Goal: Information Seeking & Learning: Find specific fact

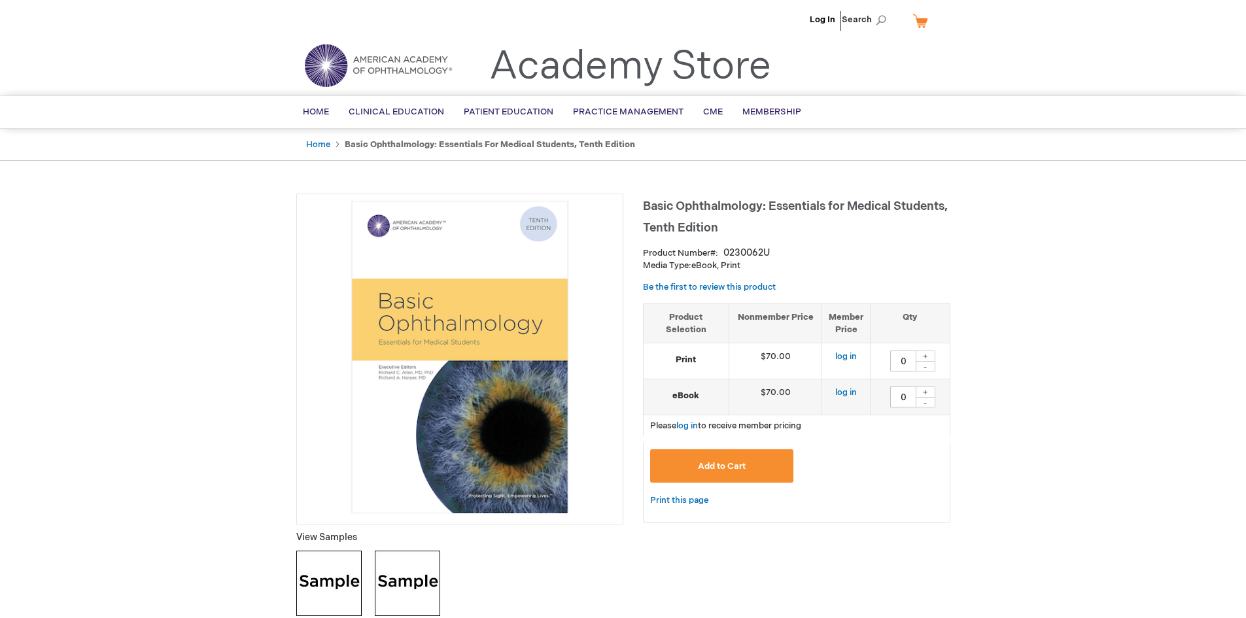
type input "0"
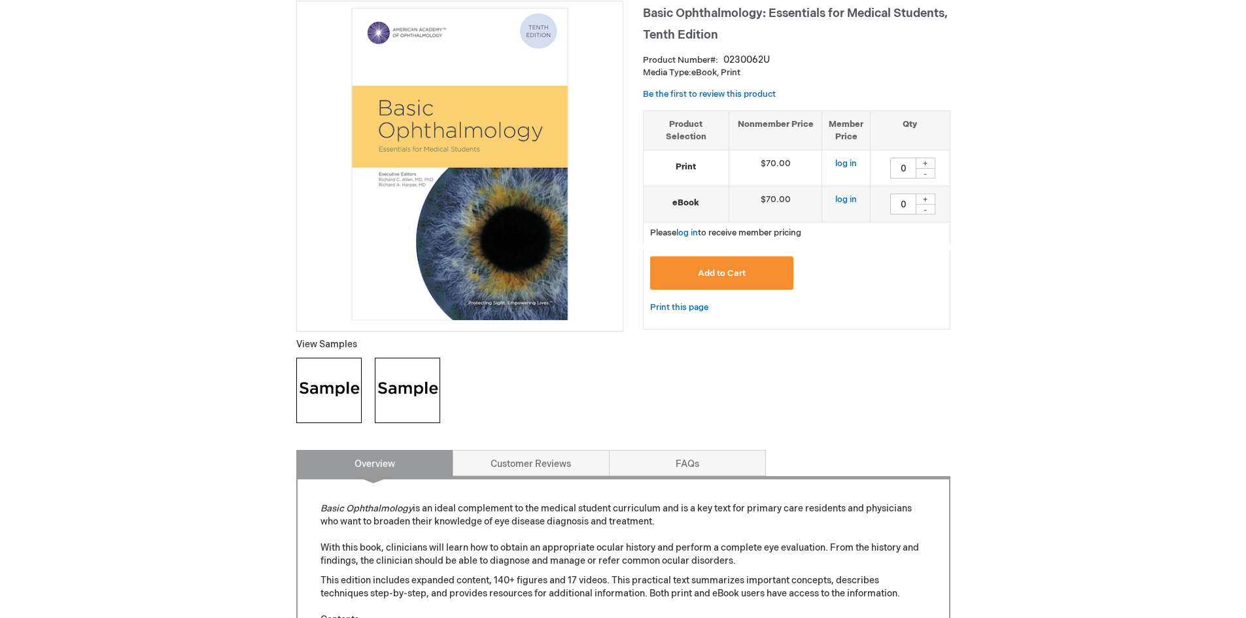
scroll to position [196, 0]
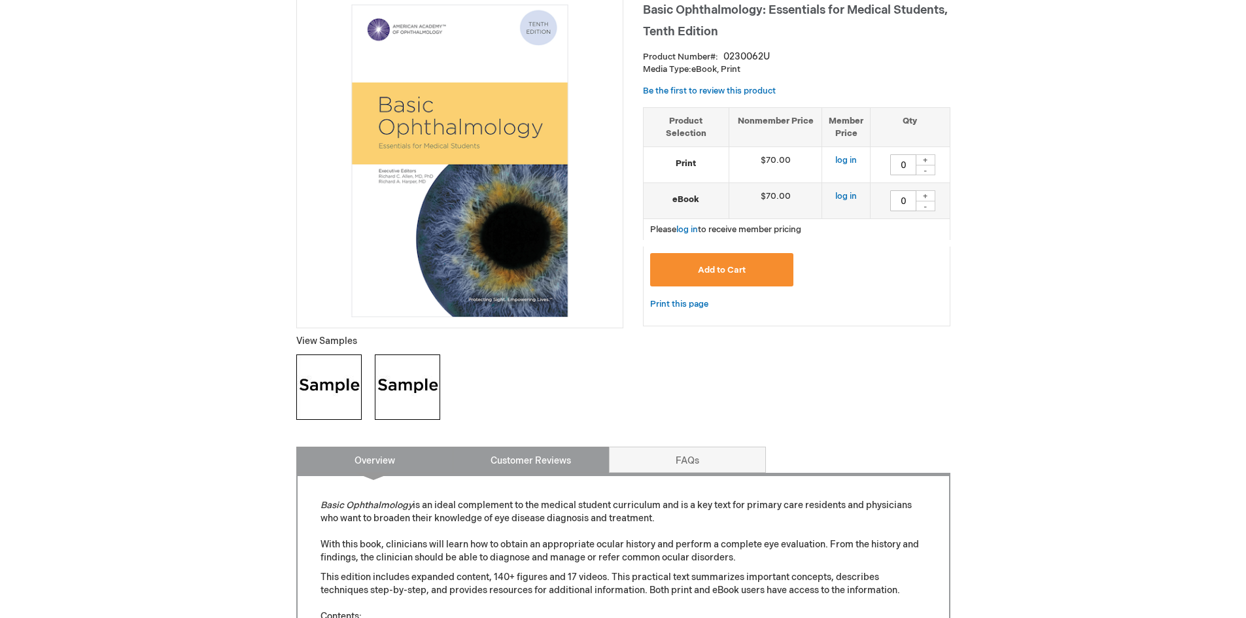
click at [525, 460] on link "Customer Reviews" at bounding box center [531, 460] width 157 height 26
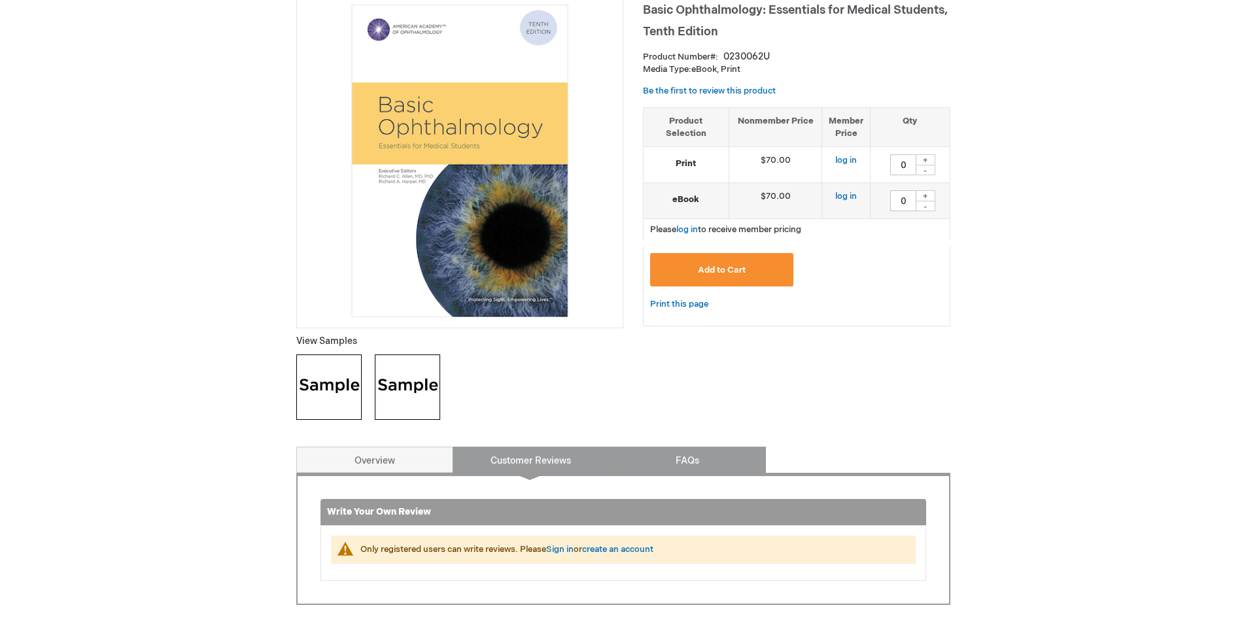
click at [689, 468] on link "FAQs" at bounding box center [687, 460] width 157 height 26
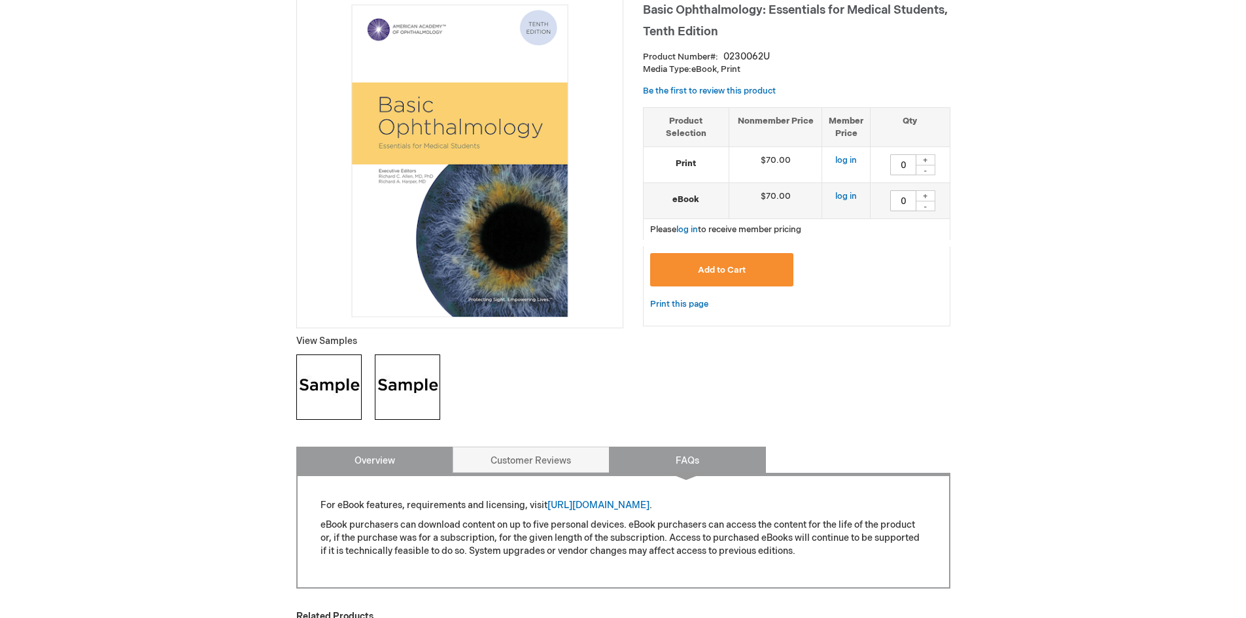
click at [411, 461] on link "Overview" at bounding box center [374, 460] width 157 height 26
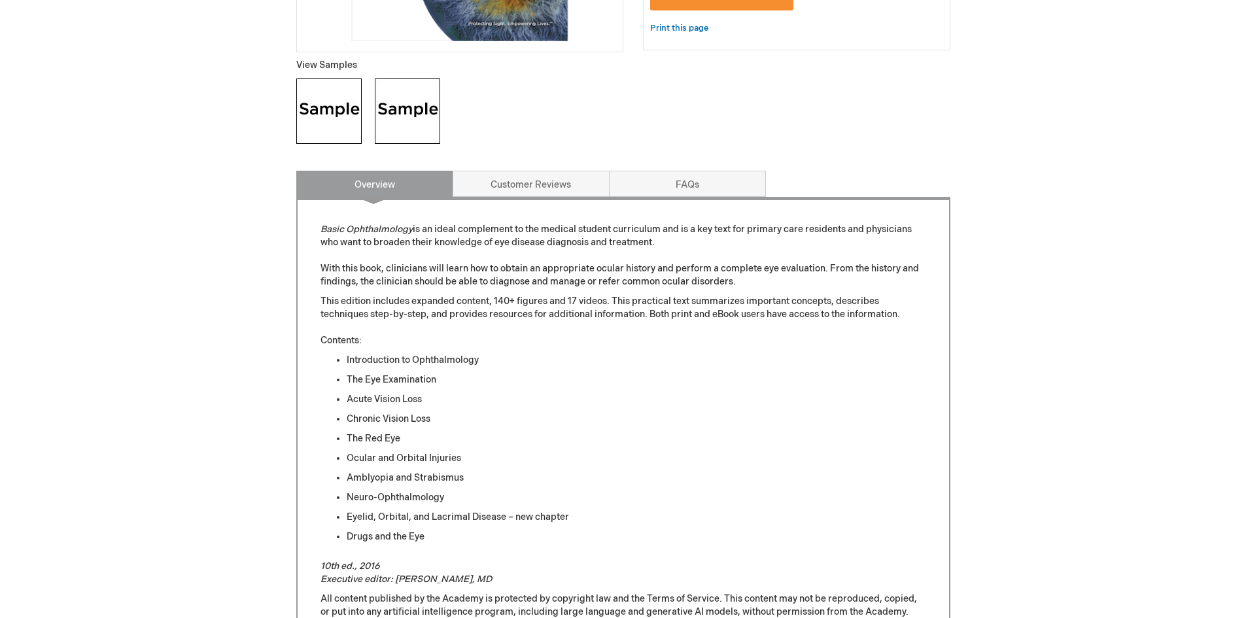
scroll to position [447, 0]
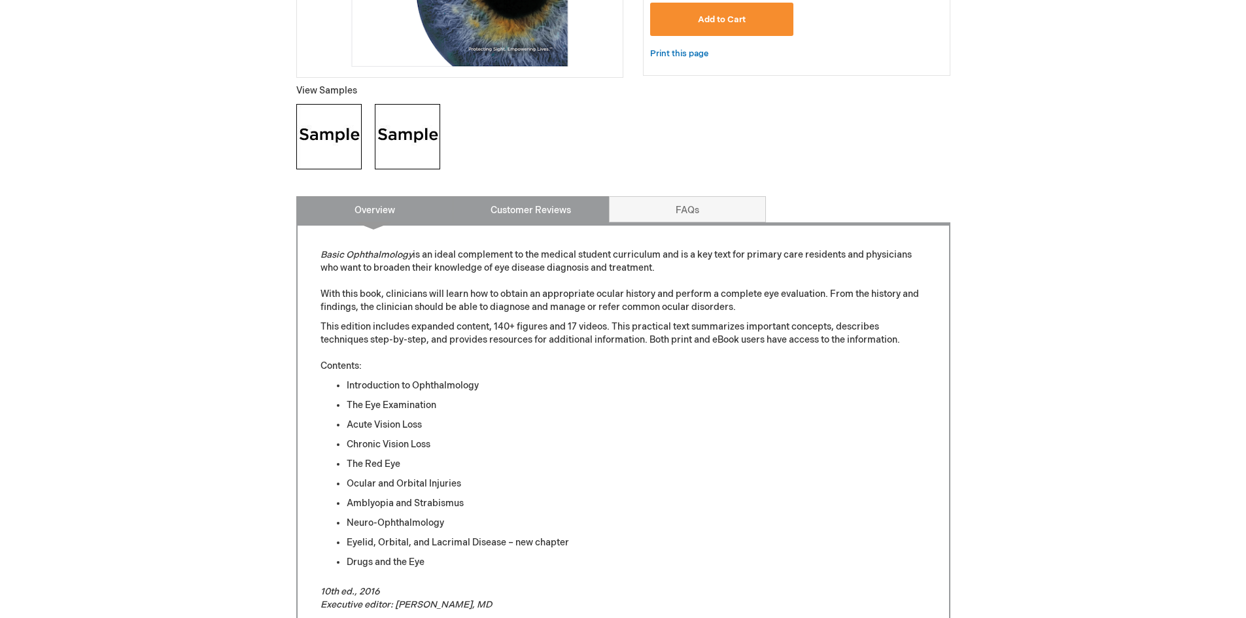
click at [530, 218] on link "Customer Reviews" at bounding box center [531, 209] width 157 height 26
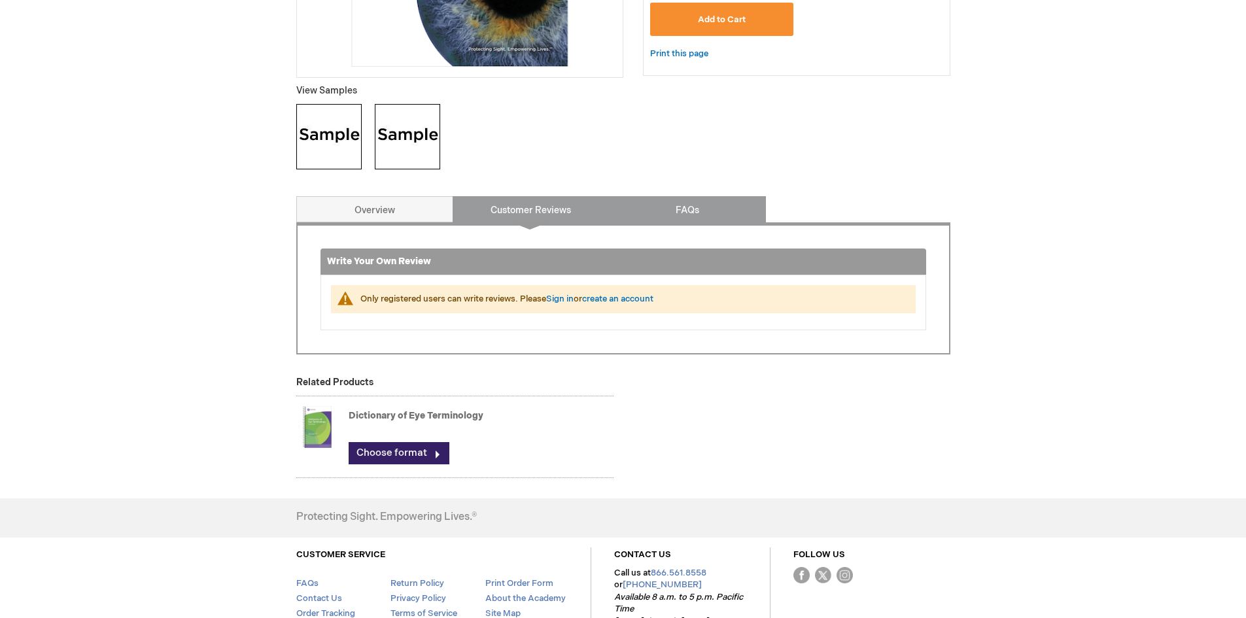
click at [695, 216] on link "FAQs" at bounding box center [687, 209] width 157 height 26
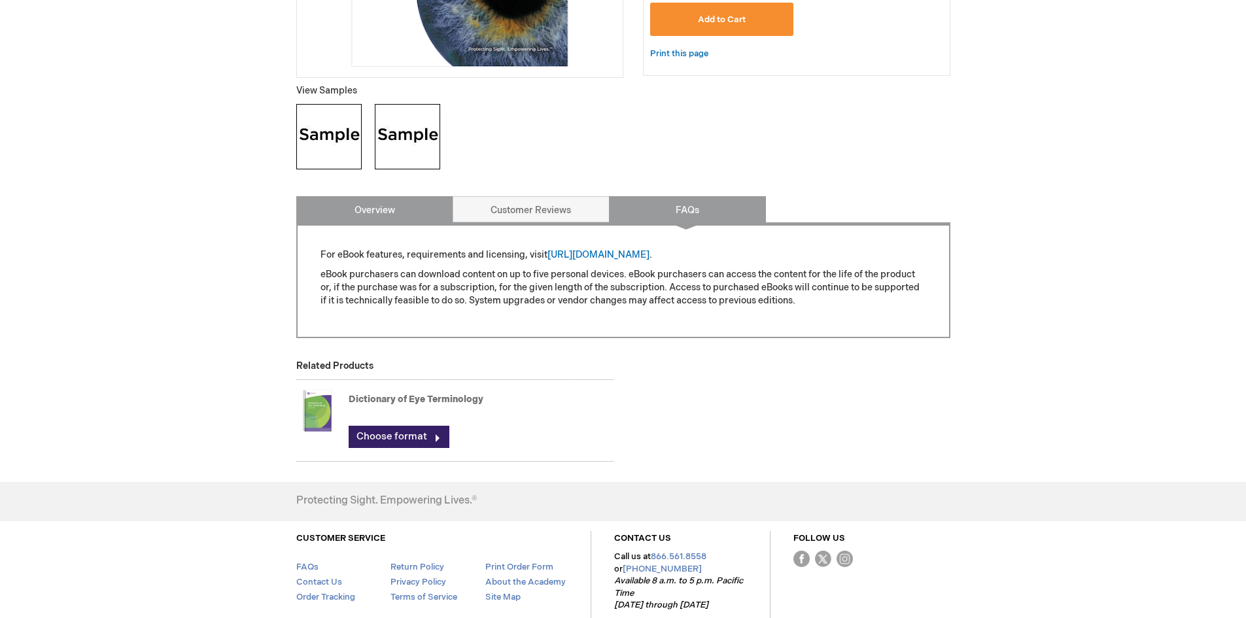
click at [377, 211] on link "Overview" at bounding box center [374, 209] width 157 height 26
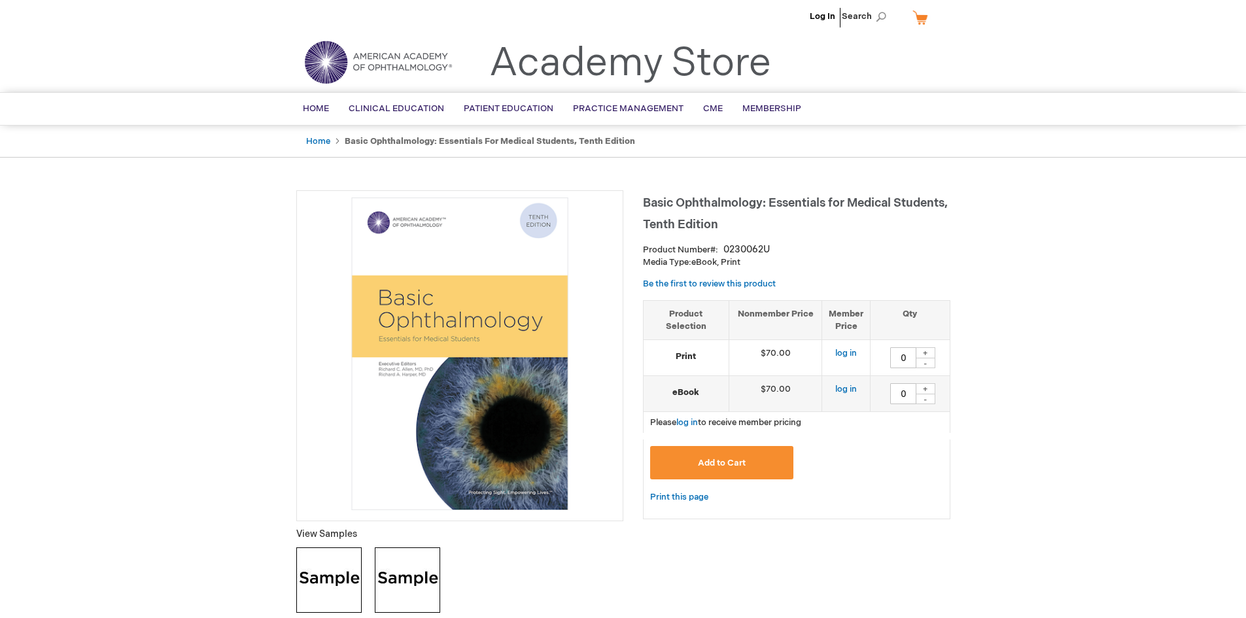
scroll to position [0, 0]
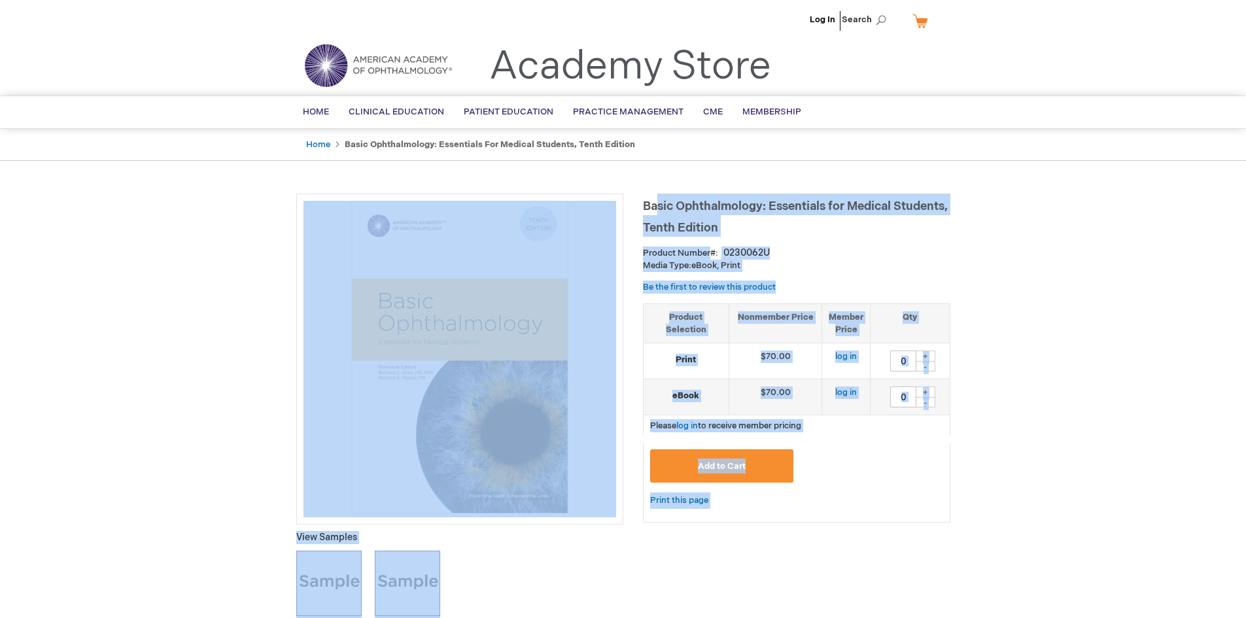
drag, startPoint x: 638, startPoint y: 205, endPoint x: 656, endPoint y: 210, distance: 18.9
click at [656, 210] on span "Basic Ophthalmology: Essentials for Medical Students, Tenth Edition" at bounding box center [795, 216] width 305 height 35
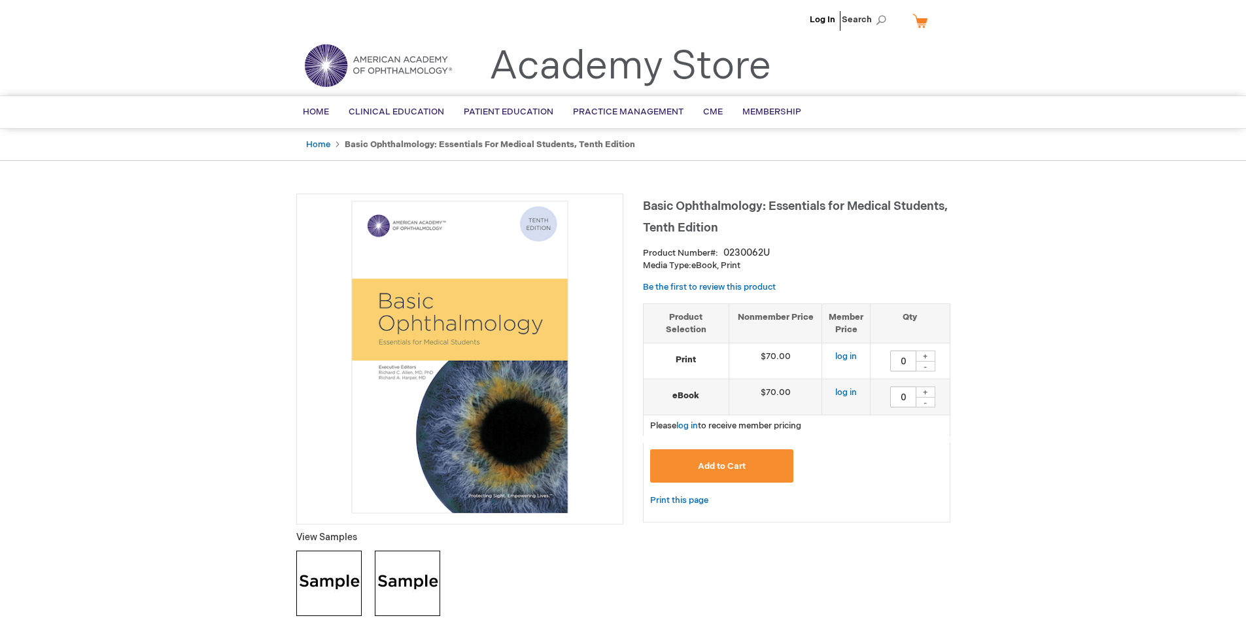
click at [648, 205] on span "Basic Ophthalmology: Essentials for Medical Students, Tenth Edition" at bounding box center [795, 216] width 305 height 35
click at [676, 204] on span "Basic Ophthalmology: Essentials for Medical Students, Tenth Edition" at bounding box center [795, 216] width 305 height 35
drag, startPoint x: 644, startPoint y: 206, endPoint x: 822, endPoint y: 216, distance: 178.9
click at [822, 216] on h1 "Basic Ophthalmology: Essentials for Medical Students, Tenth Edition" at bounding box center [796, 215] width 307 height 43
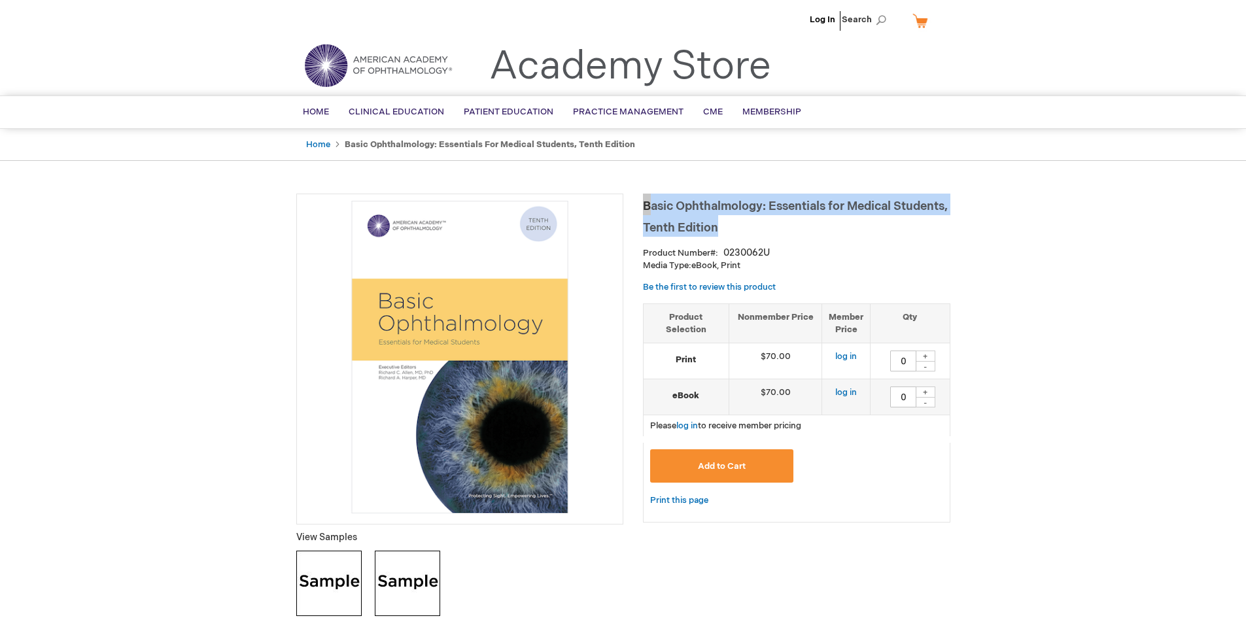
click at [769, 209] on span "Basic Ophthalmology: Essentials for Medical Students, Tenth Edition" at bounding box center [795, 216] width 305 height 35
drag, startPoint x: 644, startPoint y: 203, endPoint x: 763, endPoint y: 212, distance: 119.4
click at [763, 212] on span "Basic Ophthalmology: Essentials for Medical Students, Tenth Edition" at bounding box center [795, 216] width 305 height 35
copy span "Basic Ophthalmology"
drag, startPoint x: 769, startPoint y: 204, endPoint x: 838, endPoint y: 228, distance: 72.8
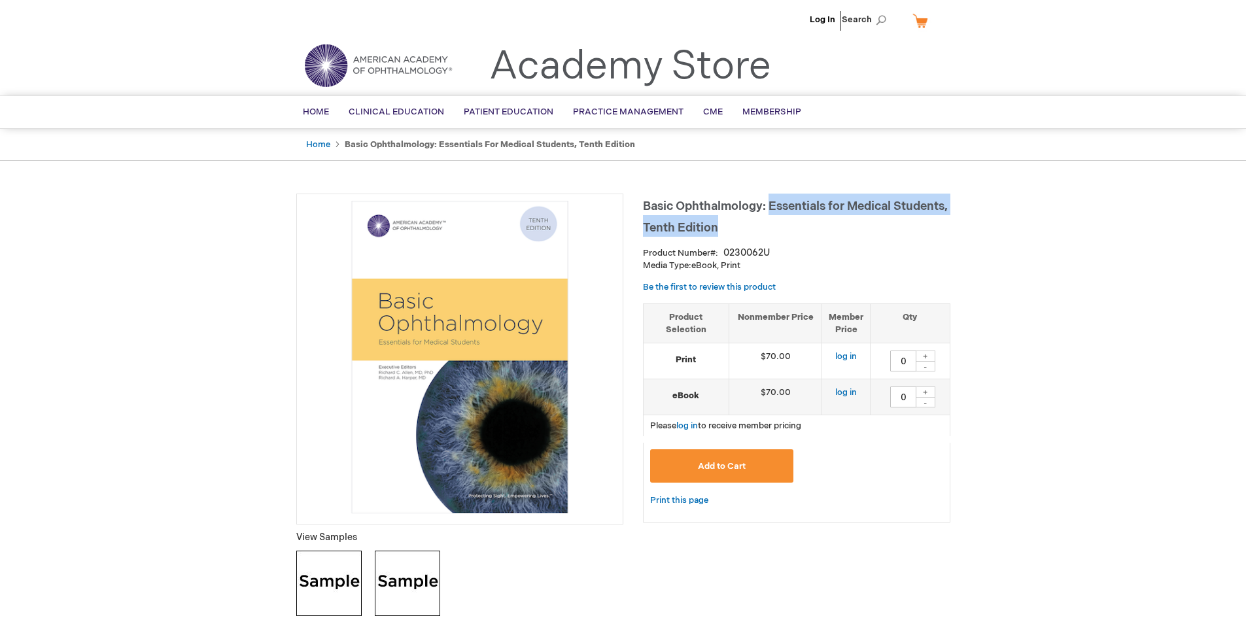
click at [838, 228] on h1 "Basic Ophthalmology: Essentials for Medical Students, Tenth Edition" at bounding box center [796, 215] width 307 height 43
copy span "Essentials for Medical Students, Tenth Edition"
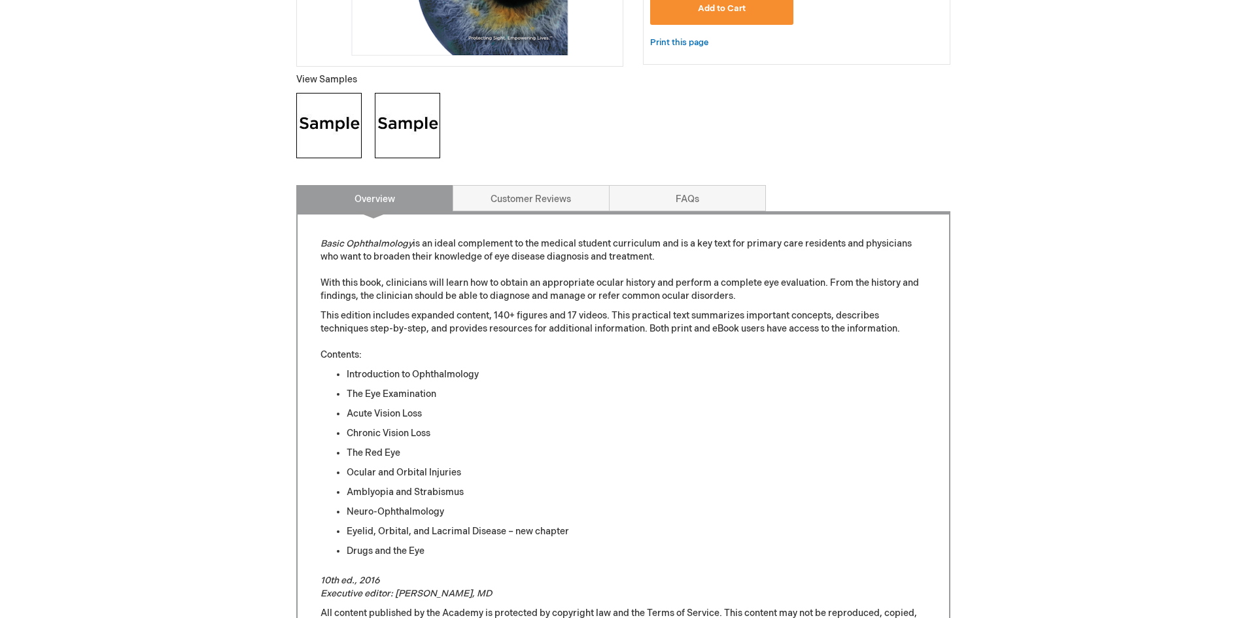
scroll to position [523, 0]
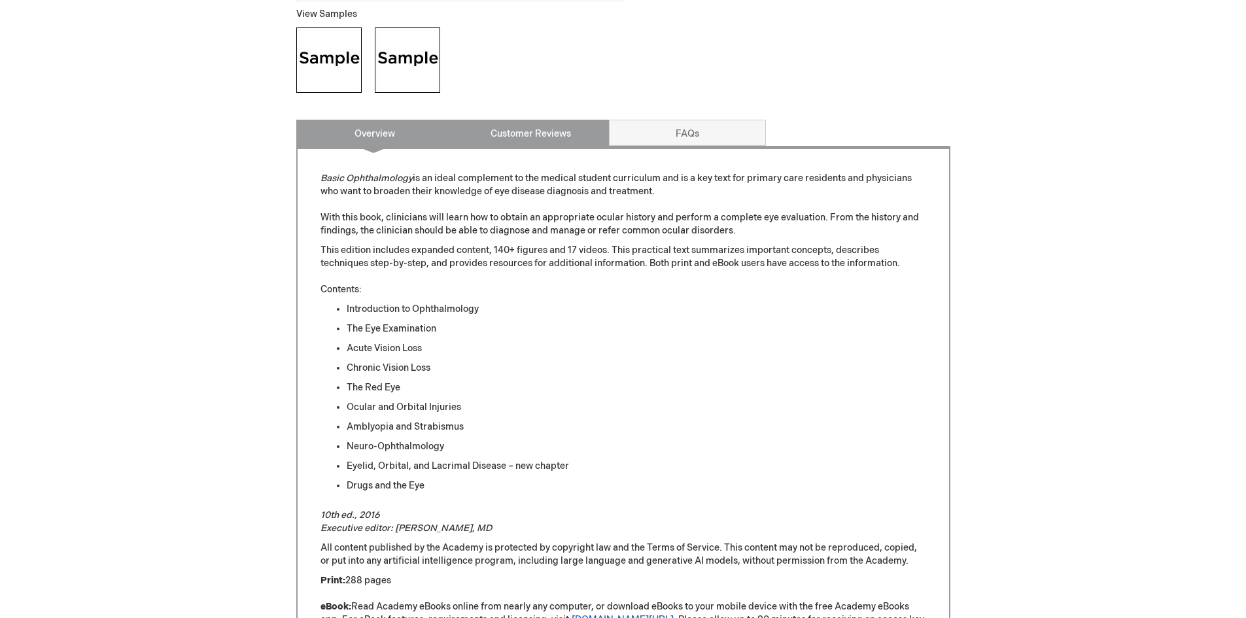
click at [474, 136] on link "Customer Reviews" at bounding box center [531, 133] width 157 height 26
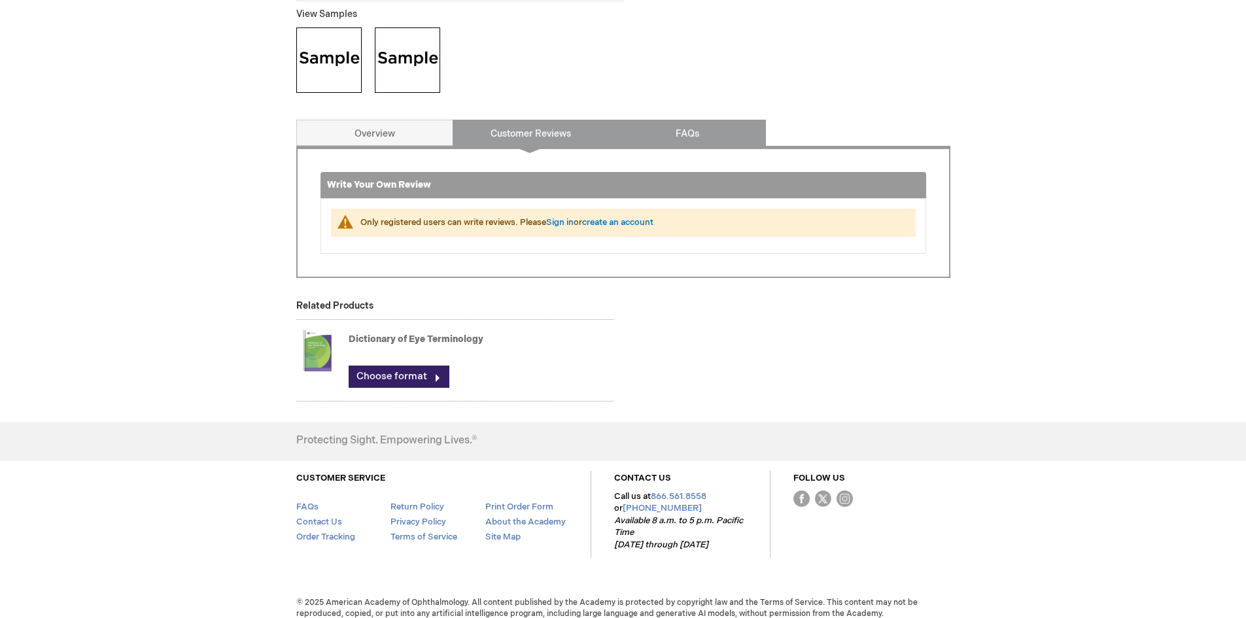
click at [663, 122] on link "FAQs" at bounding box center [687, 133] width 157 height 26
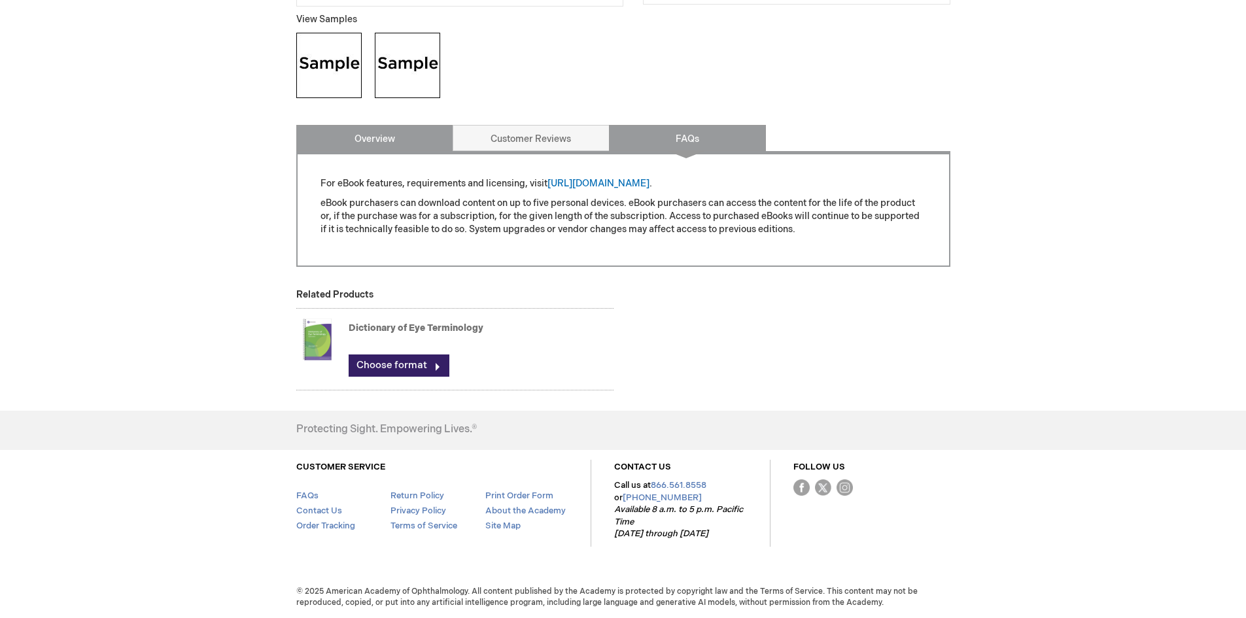
click at [350, 142] on link "Overview" at bounding box center [374, 138] width 157 height 26
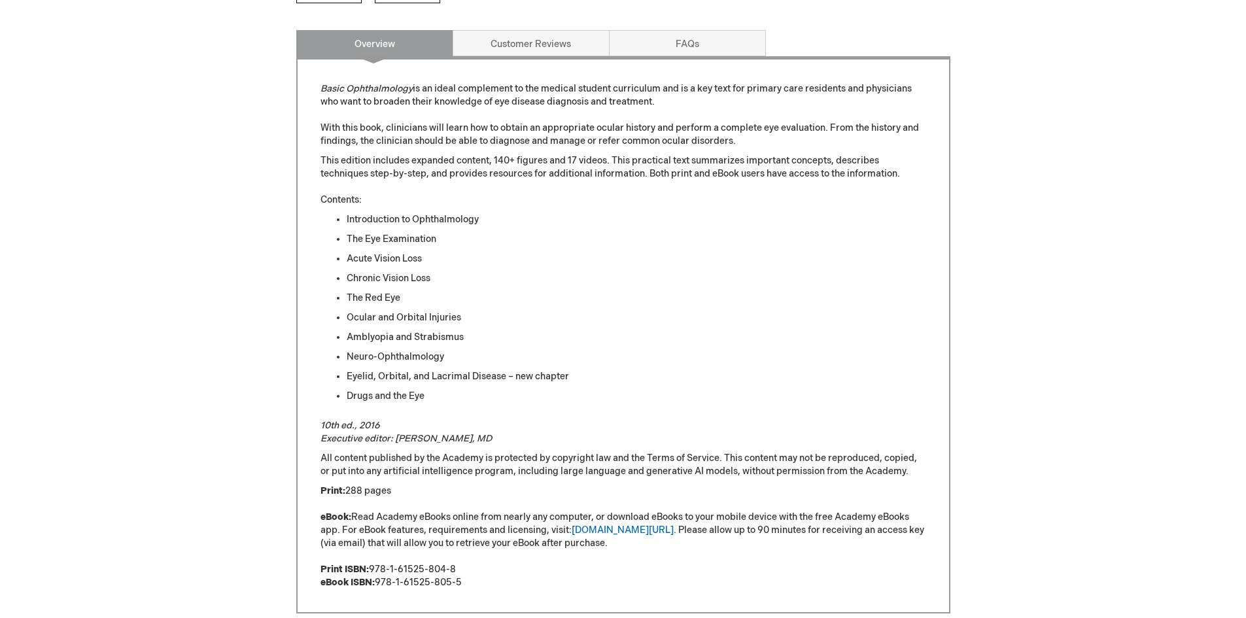
scroll to position [643, 0]
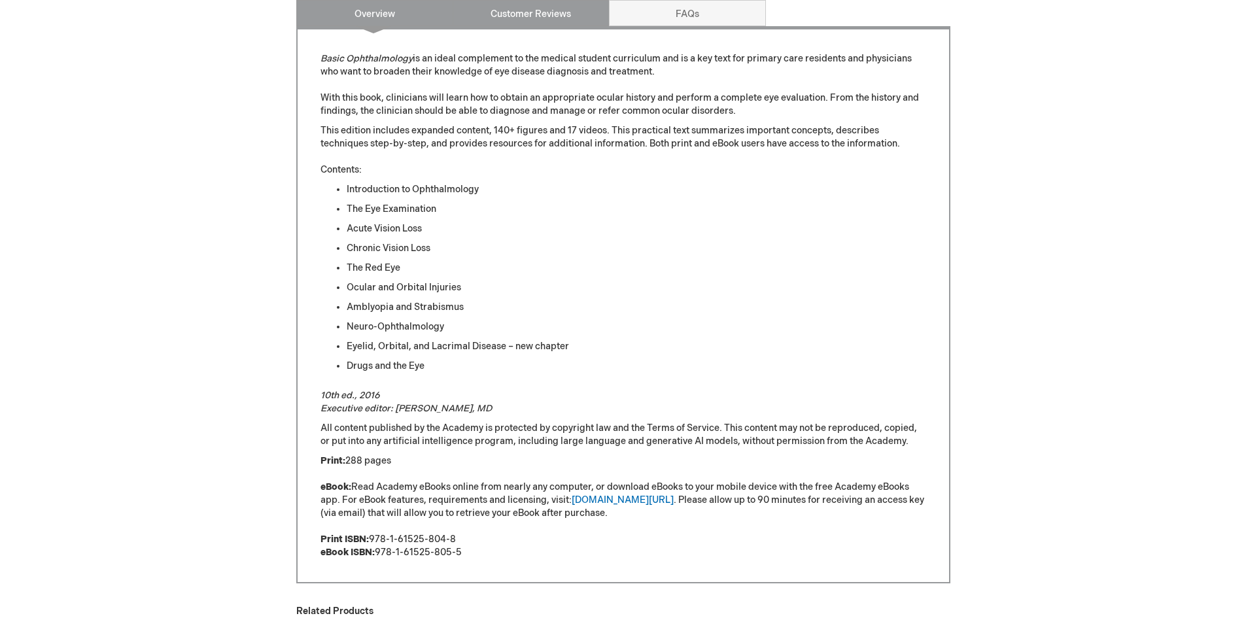
click at [509, 17] on link "Customer Reviews" at bounding box center [531, 13] width 157 height 26
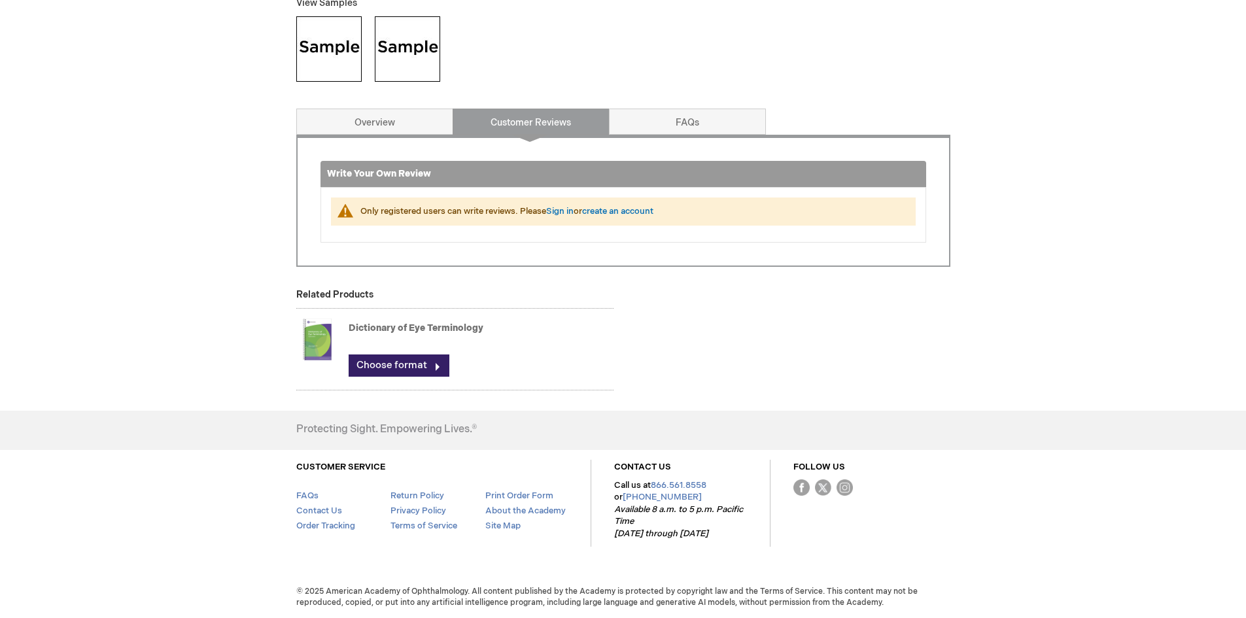
scroll to position [534, 0]
click at [700, 123] on link "FAQs" at bounding box center [687, 122] width 157 height 26
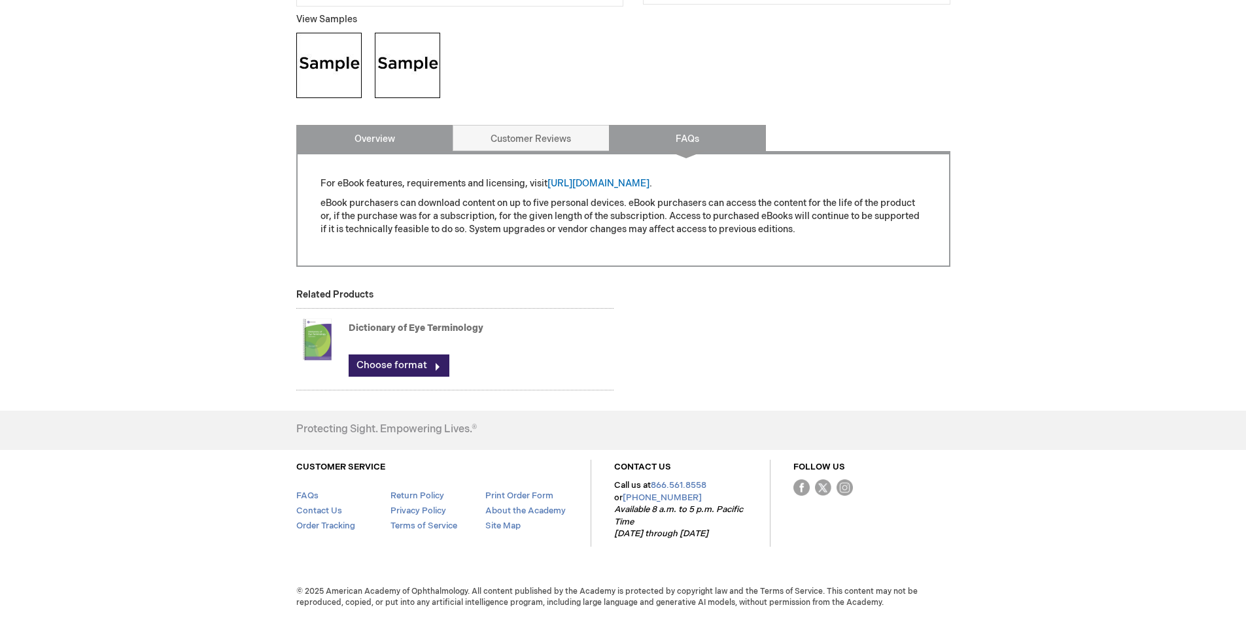
click at [420, 135] on link "Overview" at bounding box center [374, 138] width 157 height 26
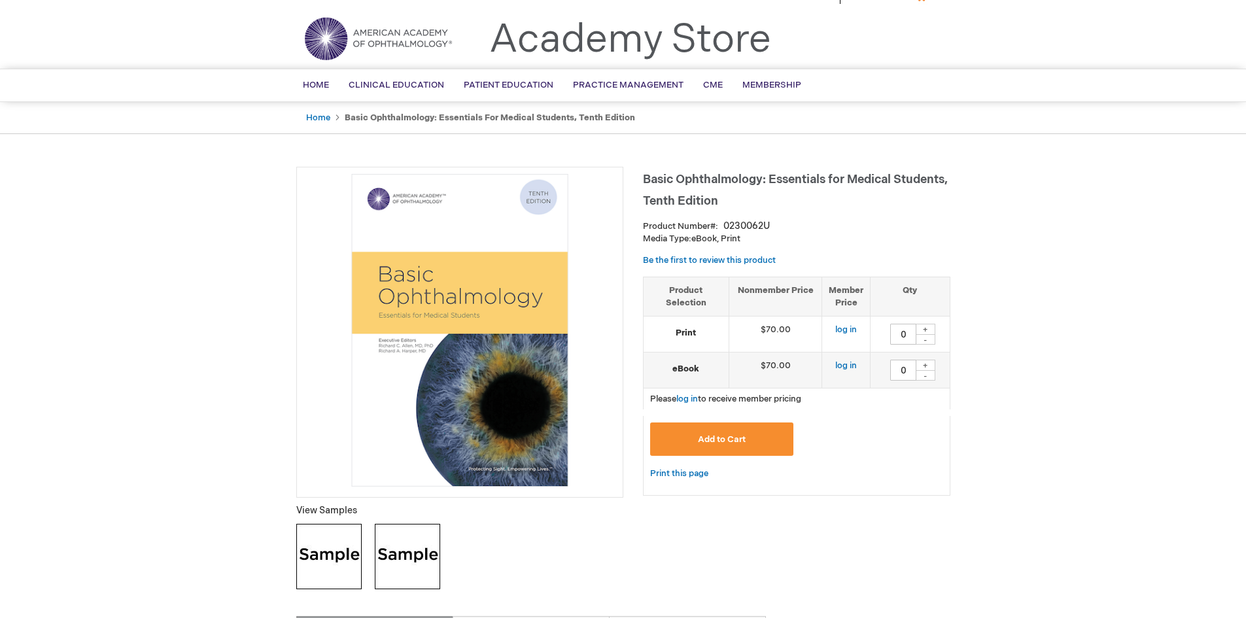
scroll to position [0, 0]
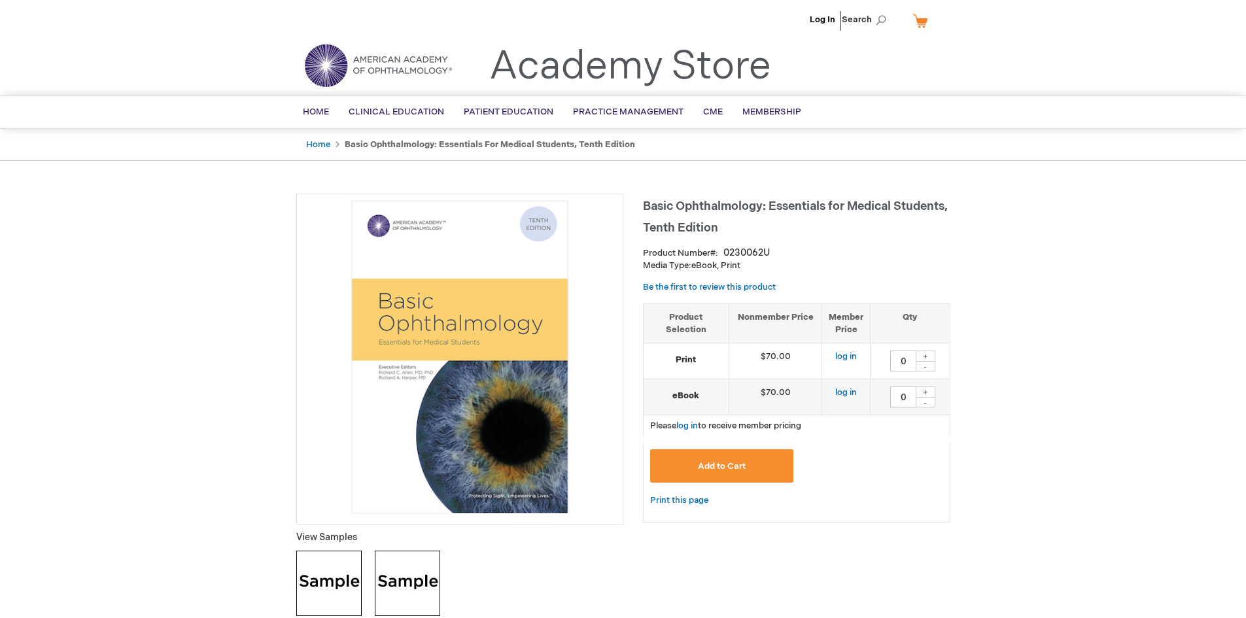
click at [392, 374] on img at bounding box center [459, 357] width 313 height 313
click at [420, 364] on img at bounding box center [459, 357] width 313 height 313
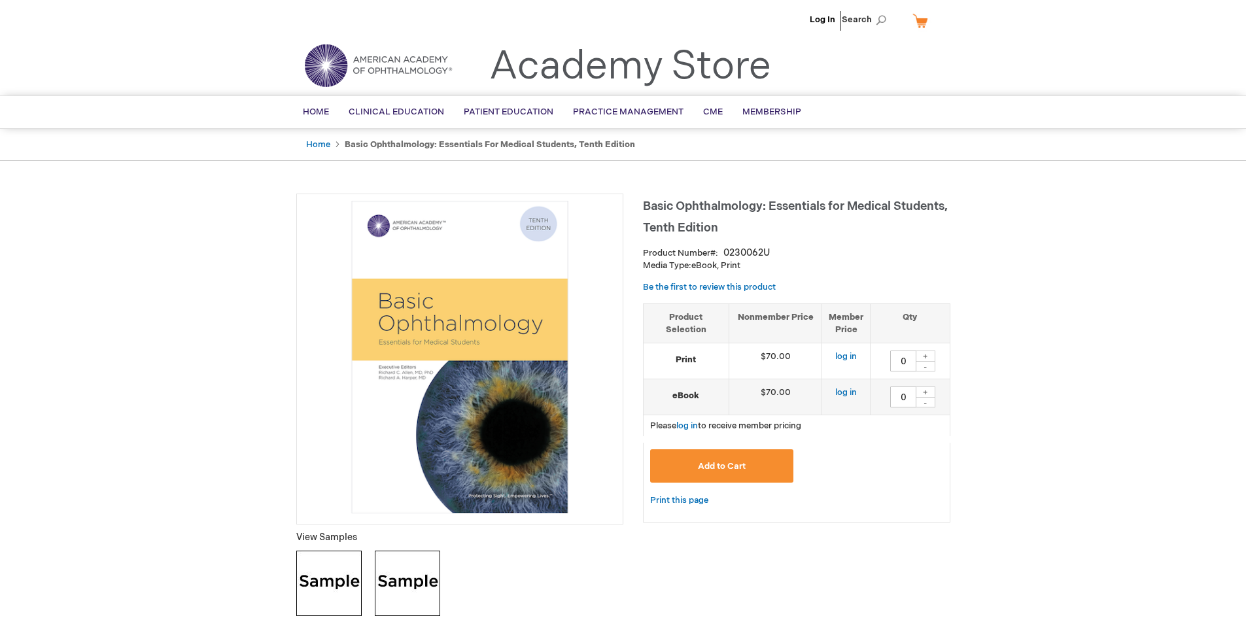
click at [420, 364] on img at bounding box center [459, 357] width 313 height 313
click at [384, 366] on img at bounding box center [459, 357] width 313 height 313
drag, startPoint x: 384, startPoint y: 366, endPoint x: 453, endPoint y: 307, distance: 90.9
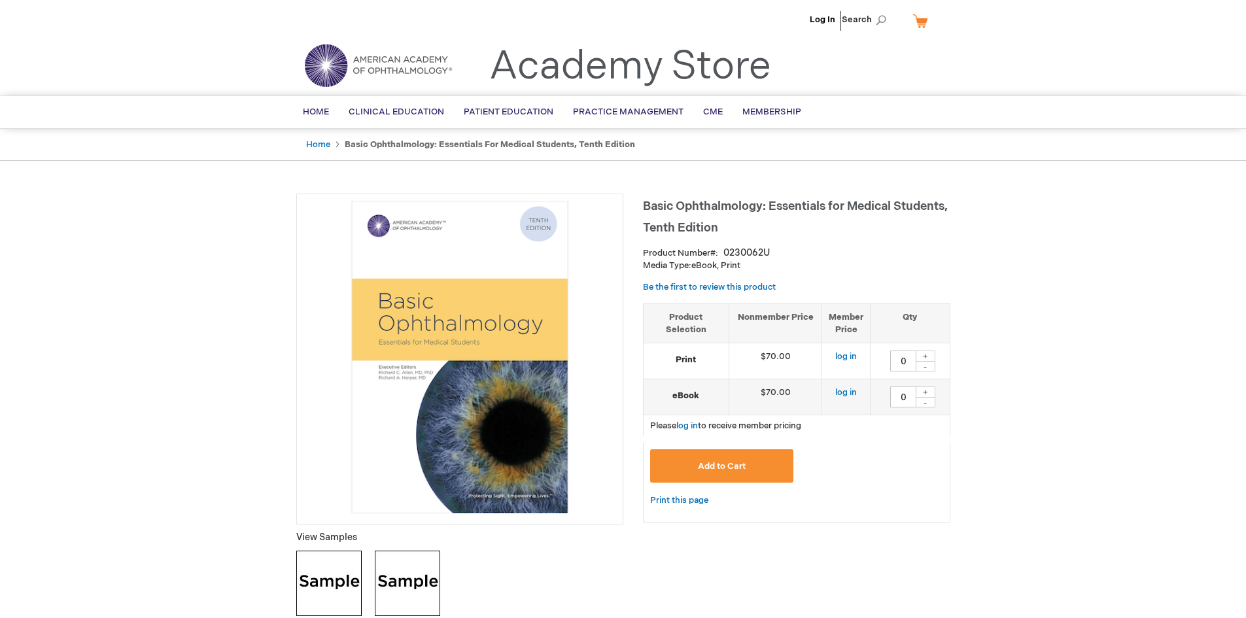
click at [453, 307] on img at bounding box center [459, 357] width 313 height 313
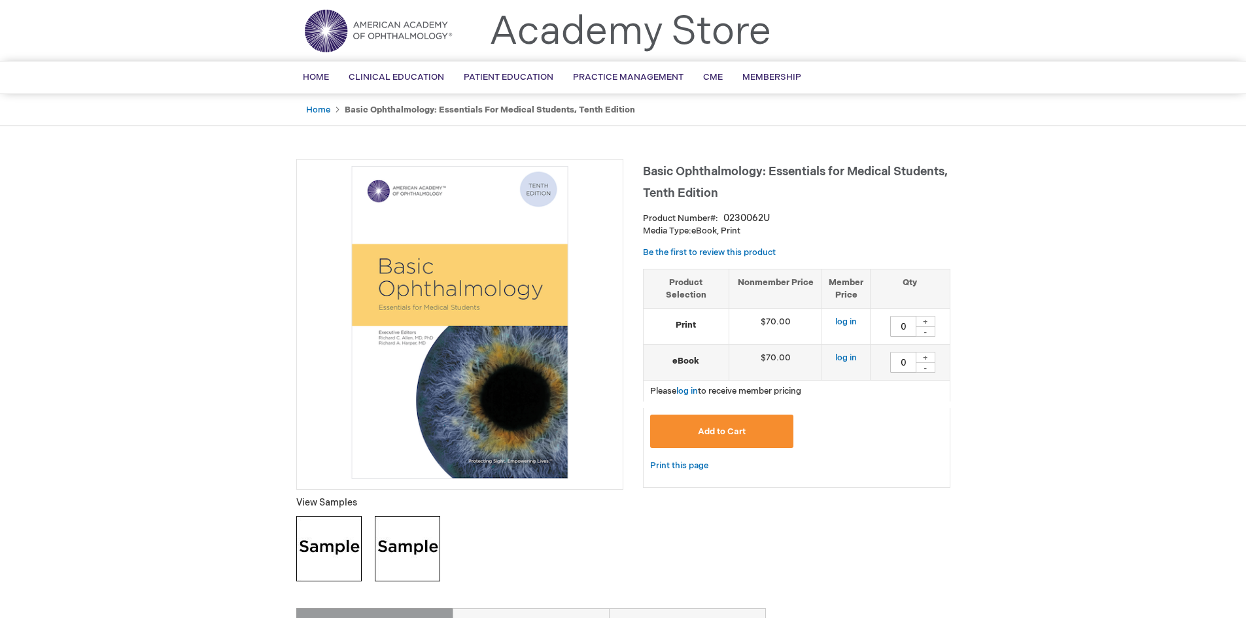
scroll to position [65, 0]
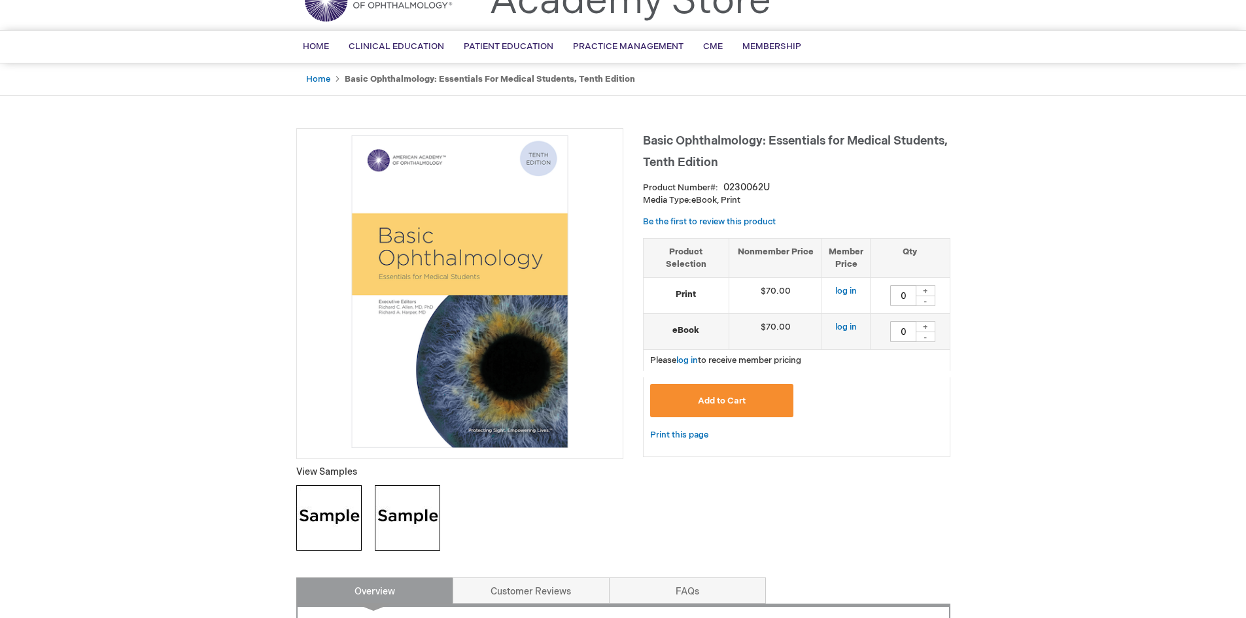
click at [398, 306] on img at bounding box center [459, 291] width 313 height 313
click at [528, 481] on div "Basic Ophthalmology: Essentials for Medical Students, Tenth Edition View Samples" at bounding box center [459, 344] width 327 height 433
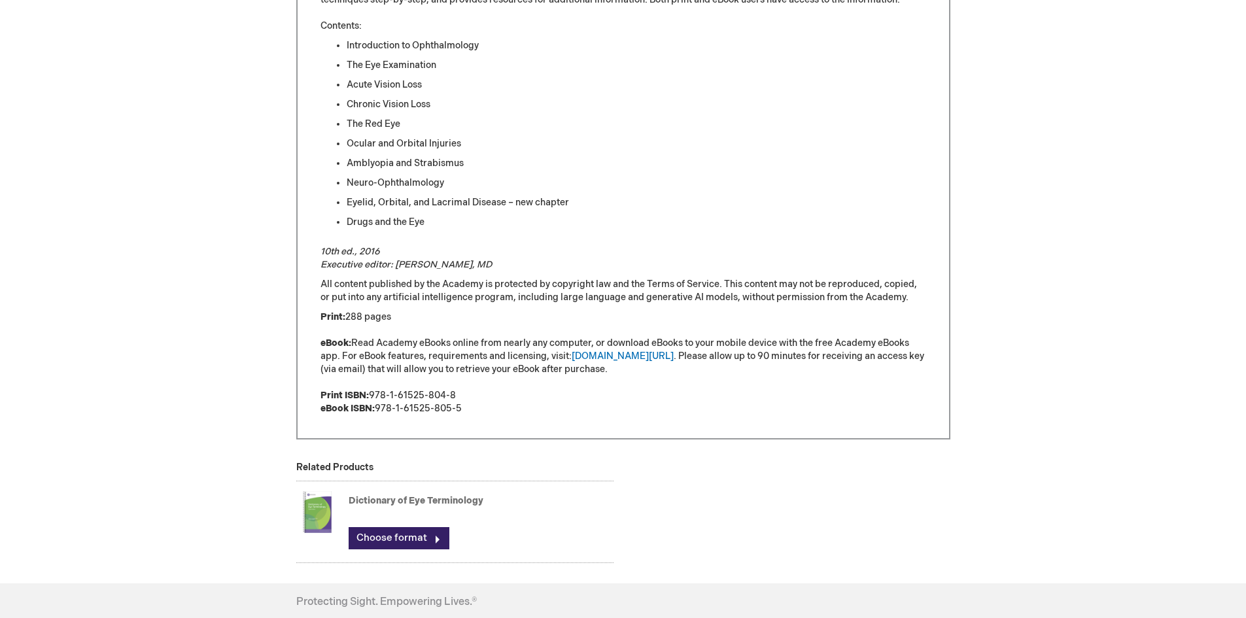
scroll to position [850, 0]
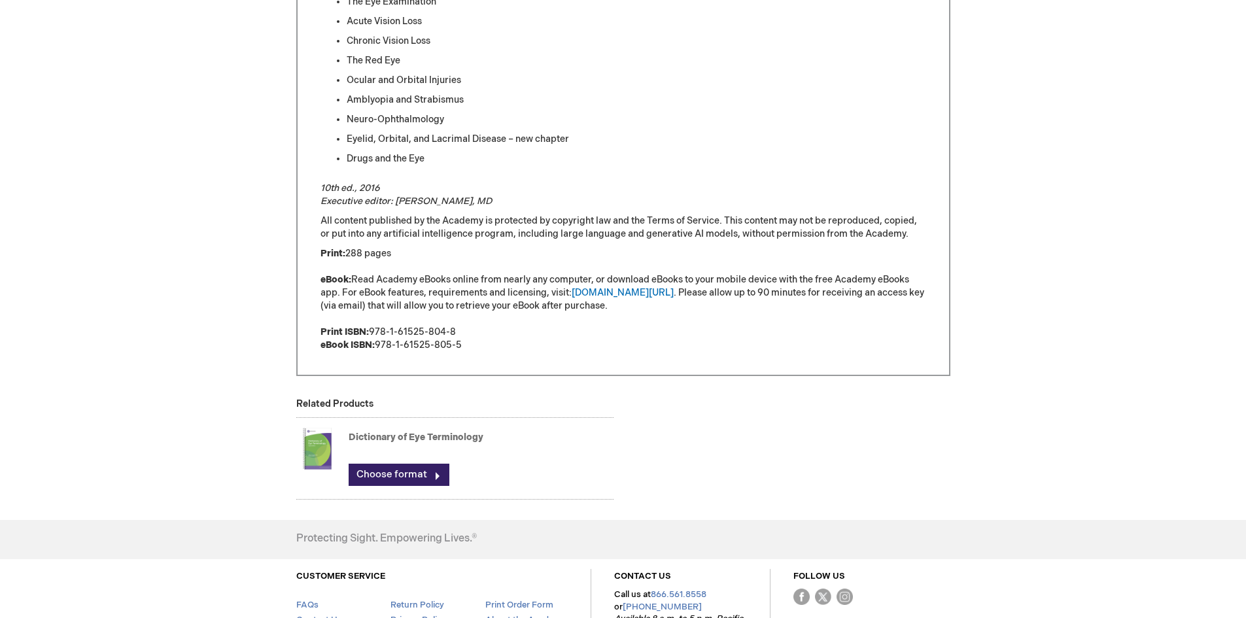
drag, startPoint x: 369, startPoint y: 330, endPoint x: 473, endPoint y: 330, distance: 104.0
click at [473, 330] on p "Print: 288 pages eBook: Read Academy eBooks online from nearly any computer, or…" at bounding box center [623, 299] width 606 height 105
copy p "978-1-61525-804-8"
drag, startPoint x: 376, startPoint y: 345, endPoint x: 468, endPoint y: 346, distance: 91.6
click at [468, 346] on p "Print: 288 pages eBook: Read Academy eBooks online from nearly any computer, or…" at bounding box center [623, 299] width 606 height 105
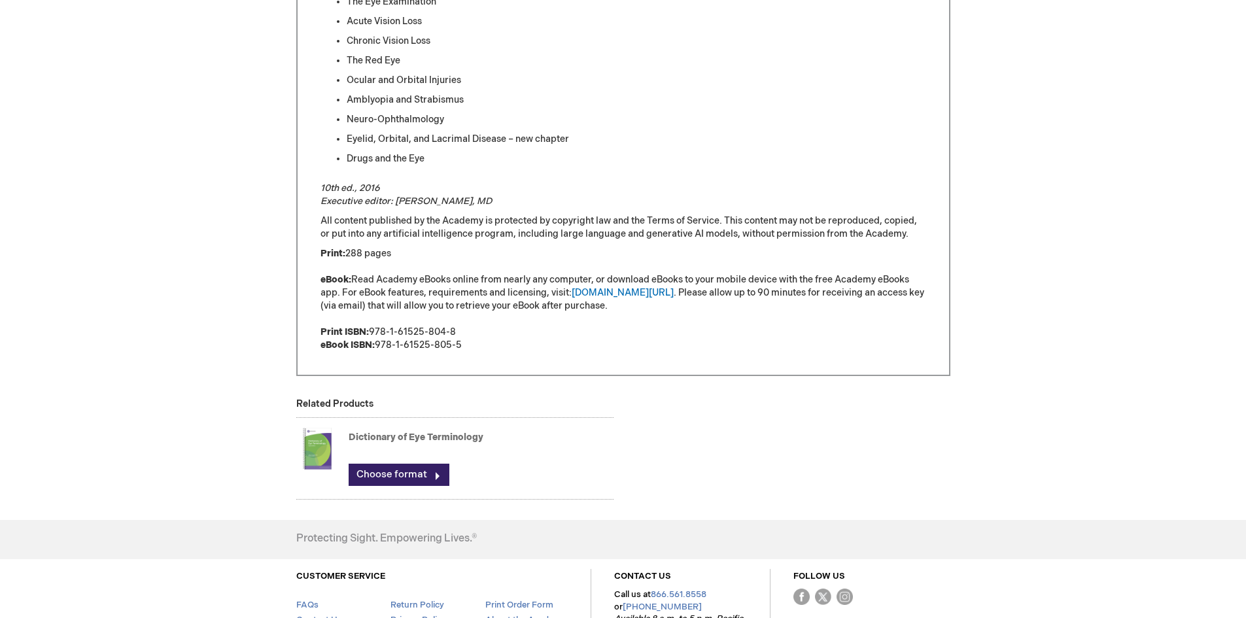
copy p "978-1-61525-805-5"
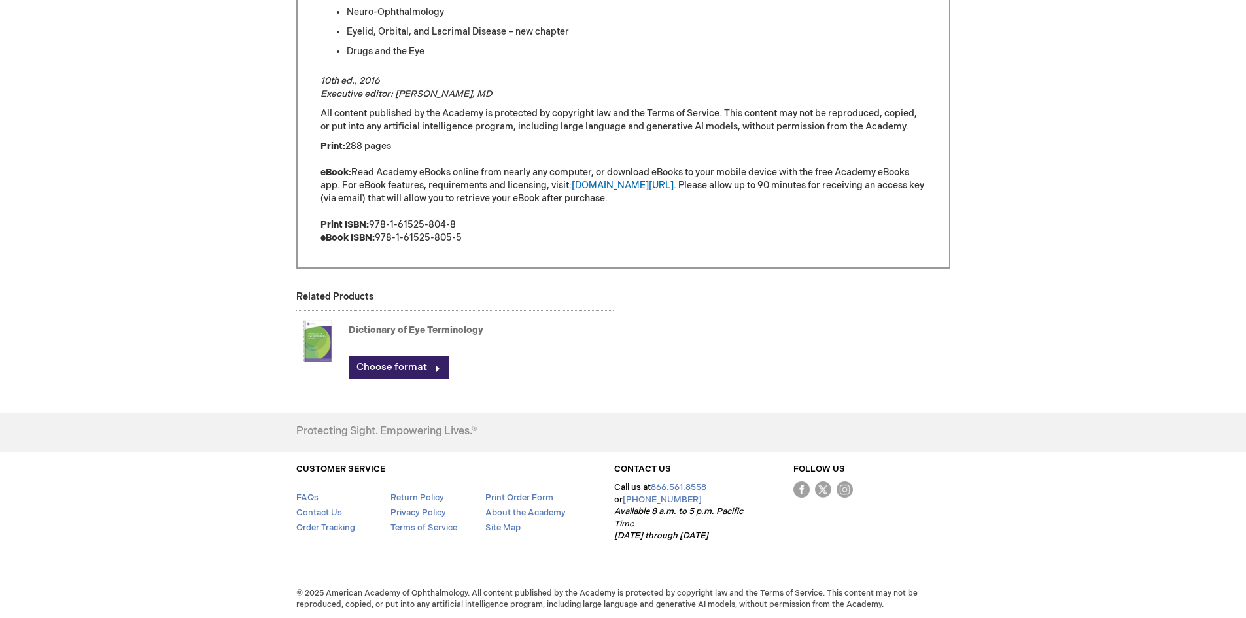
scroll to position [959, 0]
click at [466, 222] on p "Print: 288 pages eBook: Read Academy eBooks online from nearly any computer, or…" at bounding box center [623, 190] width 606 height 105
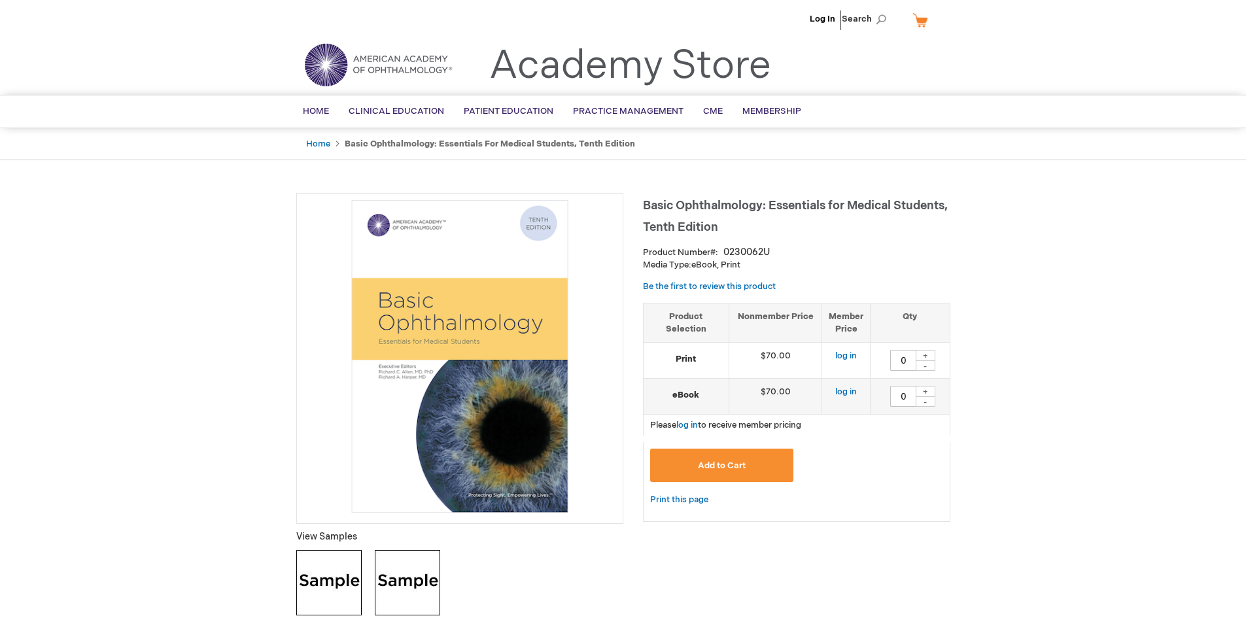
scroll to position [0, 0]
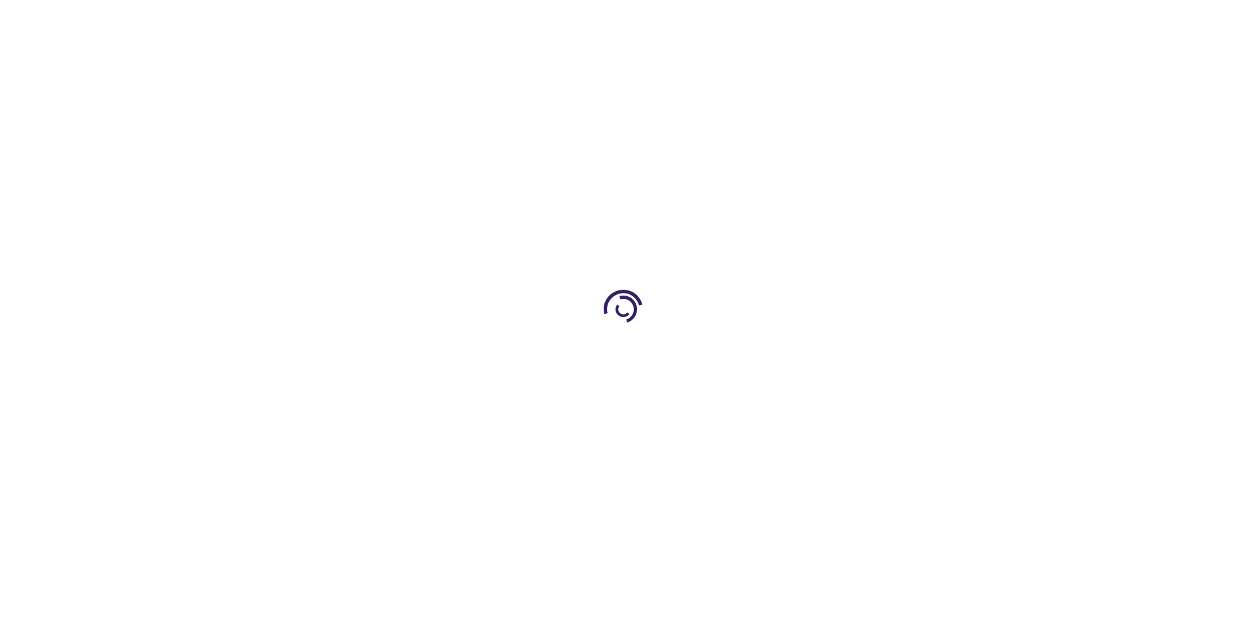
type input "0"
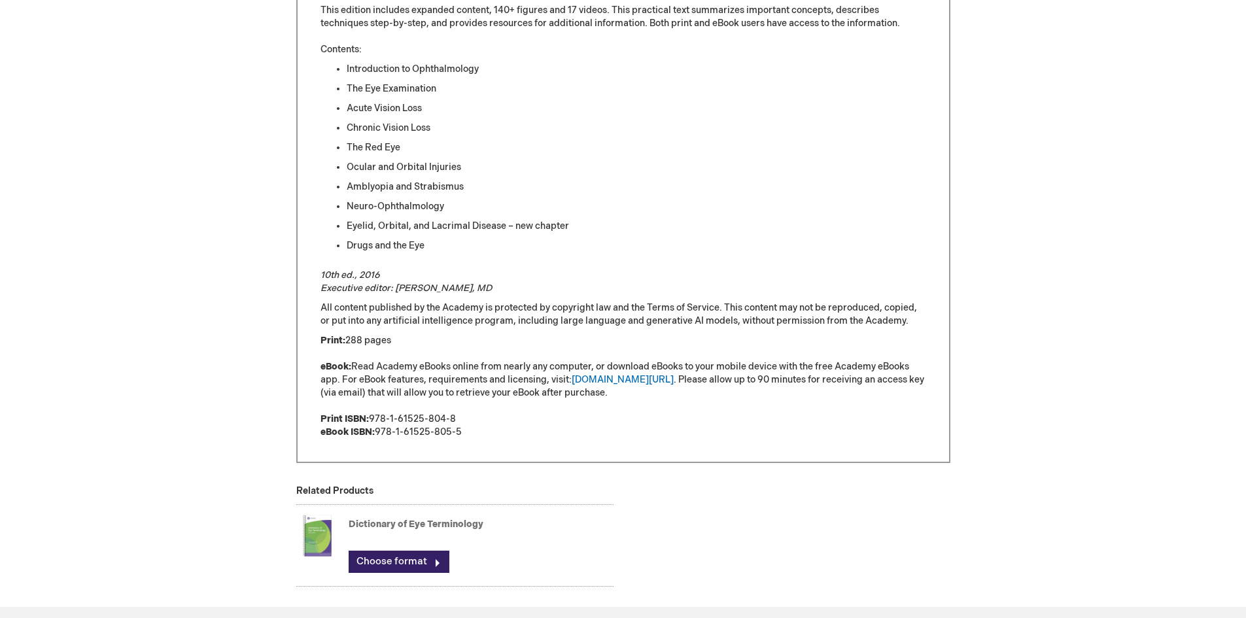
scroll to position [698, 0]
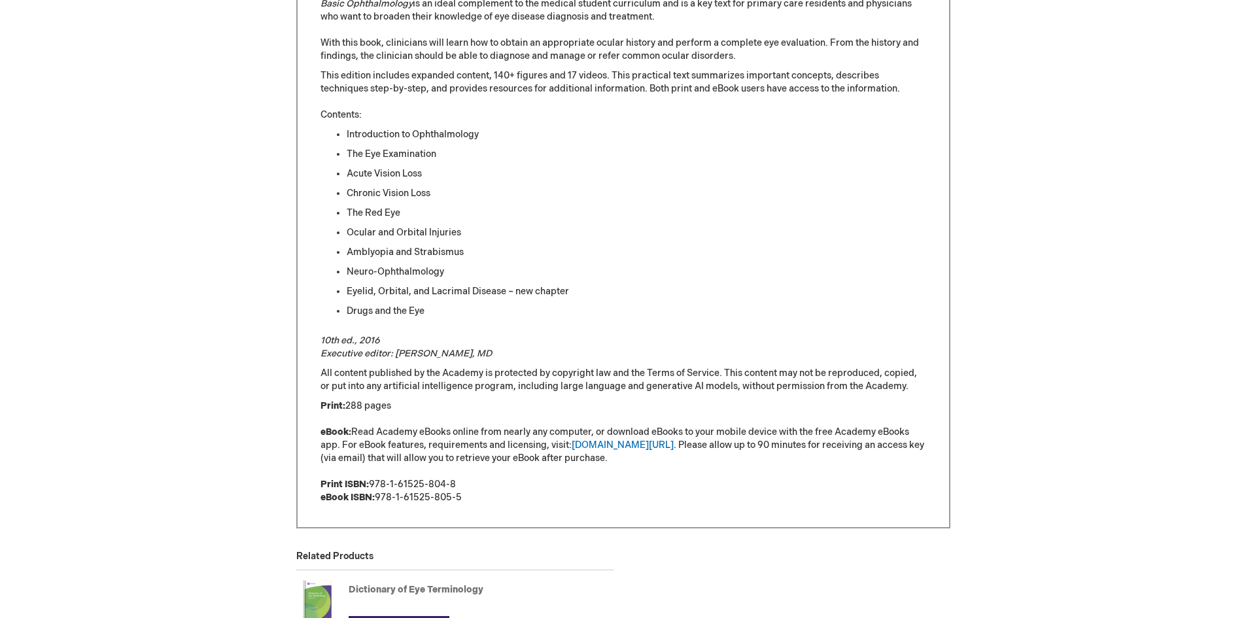
drag, startPoint x: 395, startPoint y: 354, endPoint x: 496, endPoint y: 354, distance: 101.4
click at [496, 354] on p "10th ed., 2016 Executive editor: [PERSON_NAME], MD" at bounding box center [623, 347] width 606 height 26
copy em "[PERSON_NAME], MD"
click at [600, 245] on ul "Introduction to Ophthalmology The [MEDICAL_DATA] Acute Vision Loss Chronic Visi…" at bounding box center [623, 223] width 606 height 190
